Goal: Register for event/course

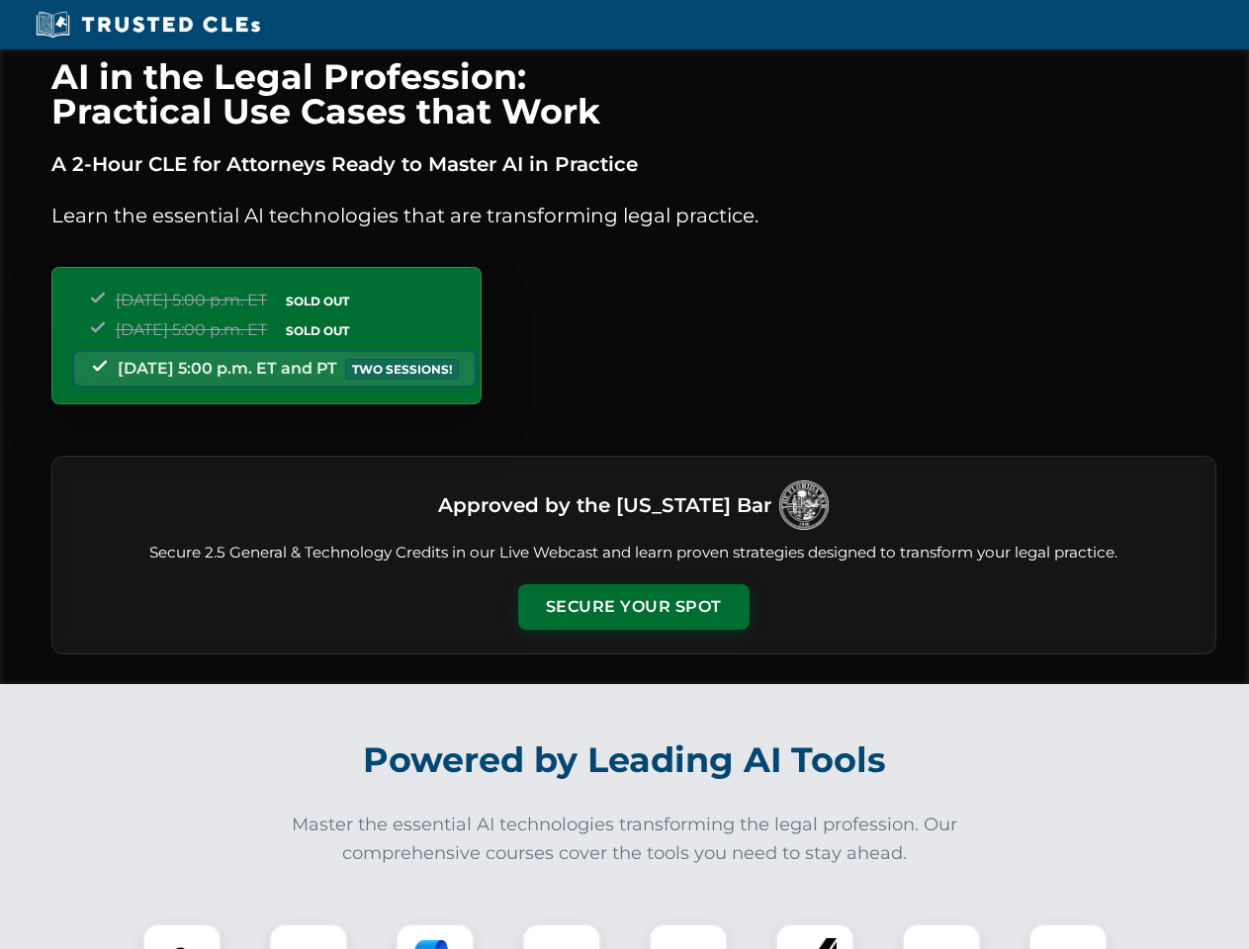
click at [633, 607] on button "Secure Your Spot" at bounding box center [633, 607] width 231 height 45
click at [182, 937] on img at bounding box center [181, 963] width 57 height 57
click at [309, 937] on div at bounding box center [308, 963] width 79 height 79
